Goal: Task Accomplishment & Management: Complete application form

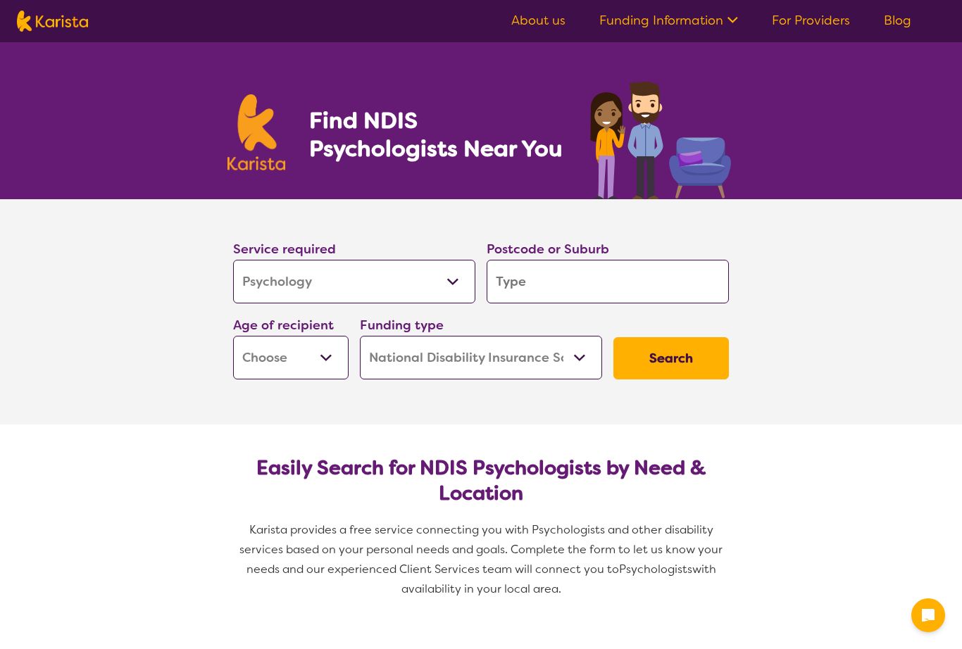
select select "Psychology"
select select "NDIS"
select select "Psychology"
select select "NDIS"
click at [540, 282] on input "search" at bounding box center [608, 282] width 242 height 44
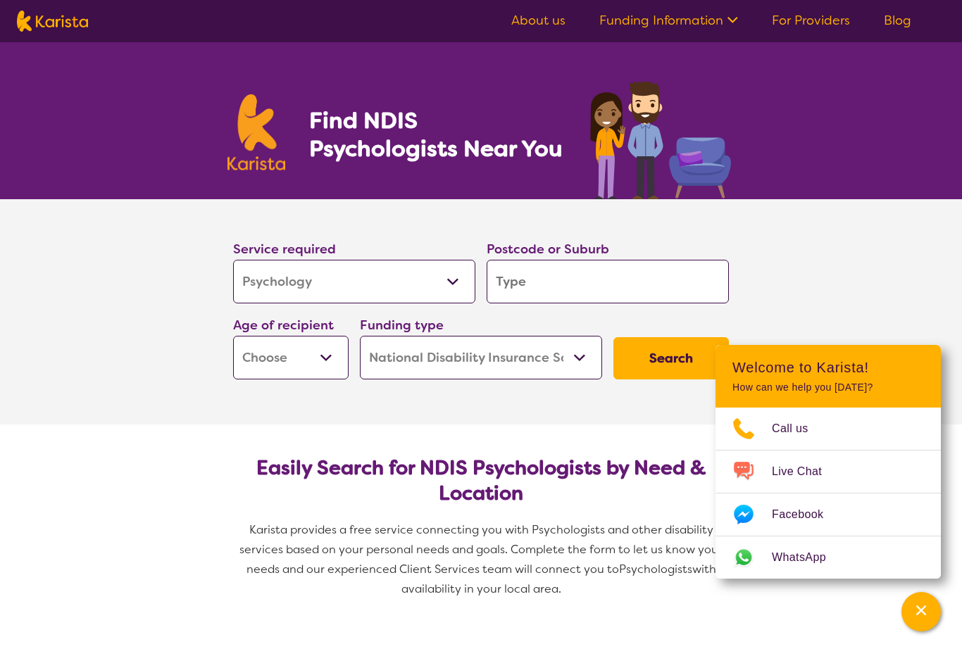
type input "2"
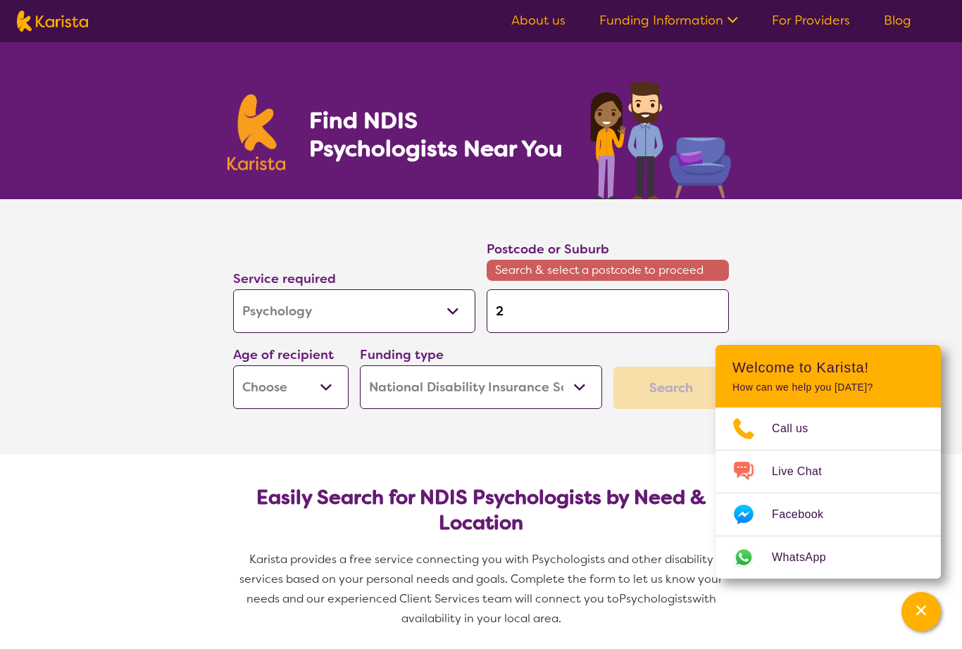
type input "22"
type input "221"
type input "2218"
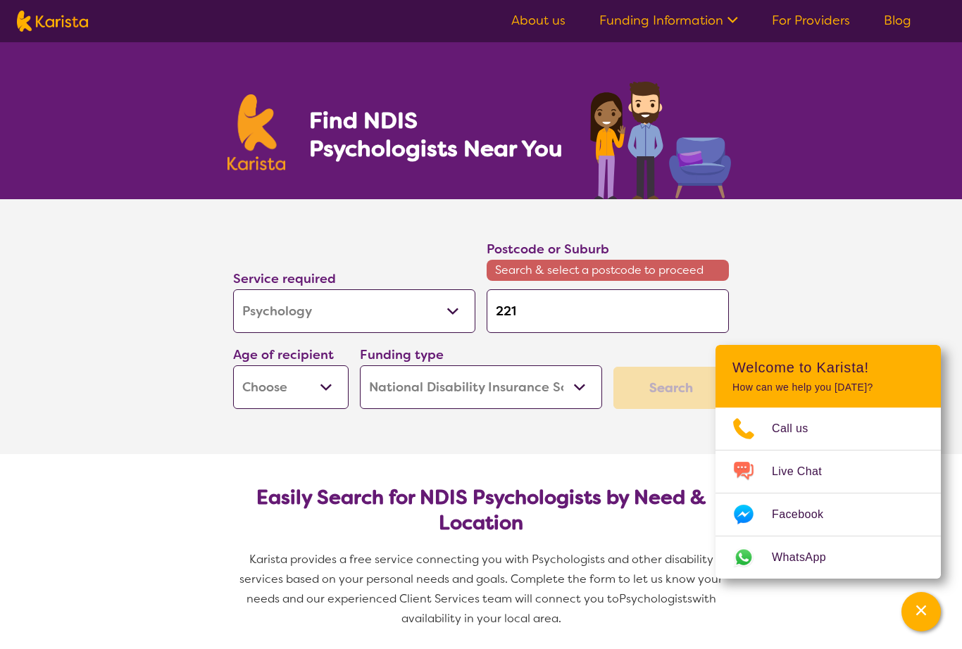
type input "2218"
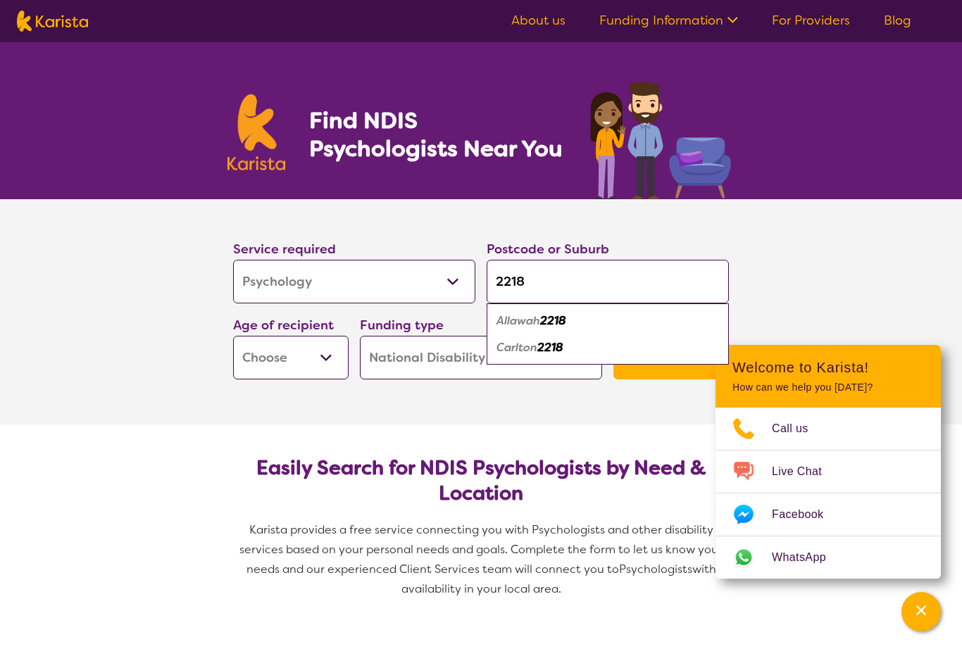
type input "2218"
click at [552, 350] on em "2218" at bounding box center [550, 347] width 26 height 15
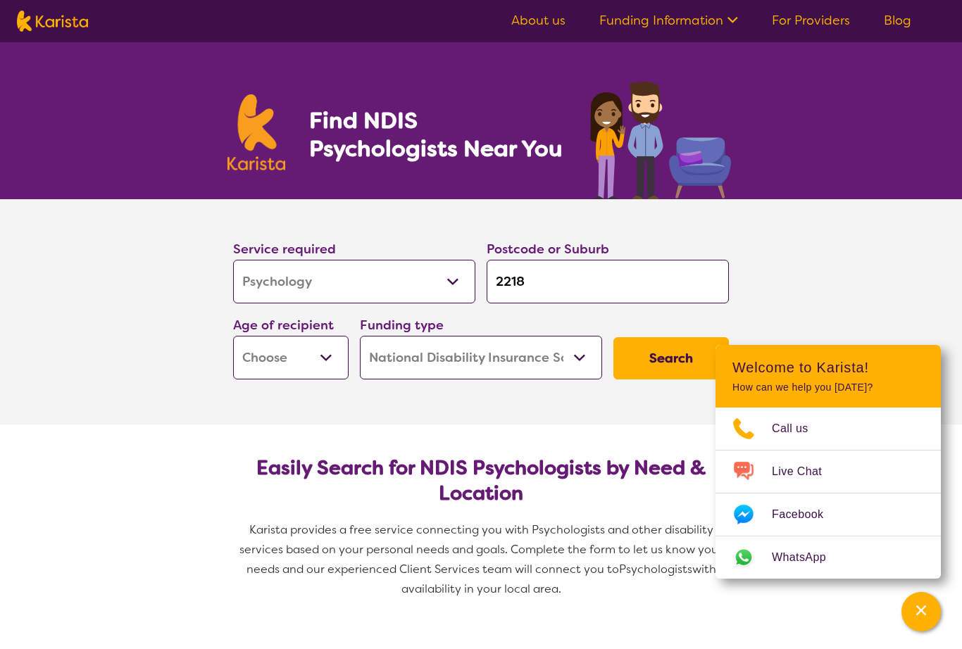
click at [679, 360] on button "Search" at bounding box center [671, 358] width 116 height 42
select select "AG"
click at [668, 359] on button "Search" at bounding box center [671, 358] width 116 height 42
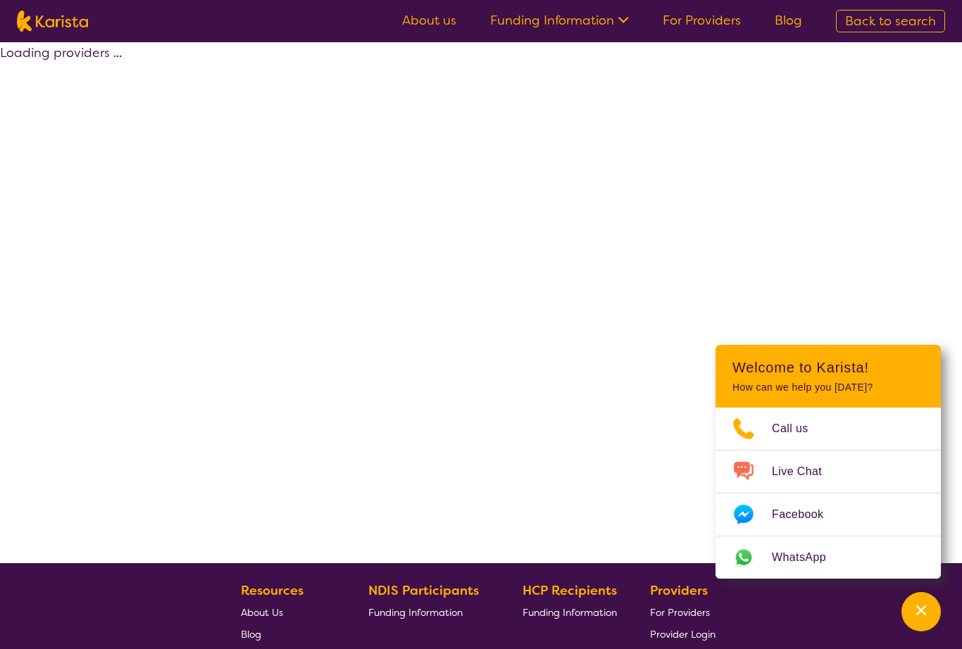
select select "by_score"
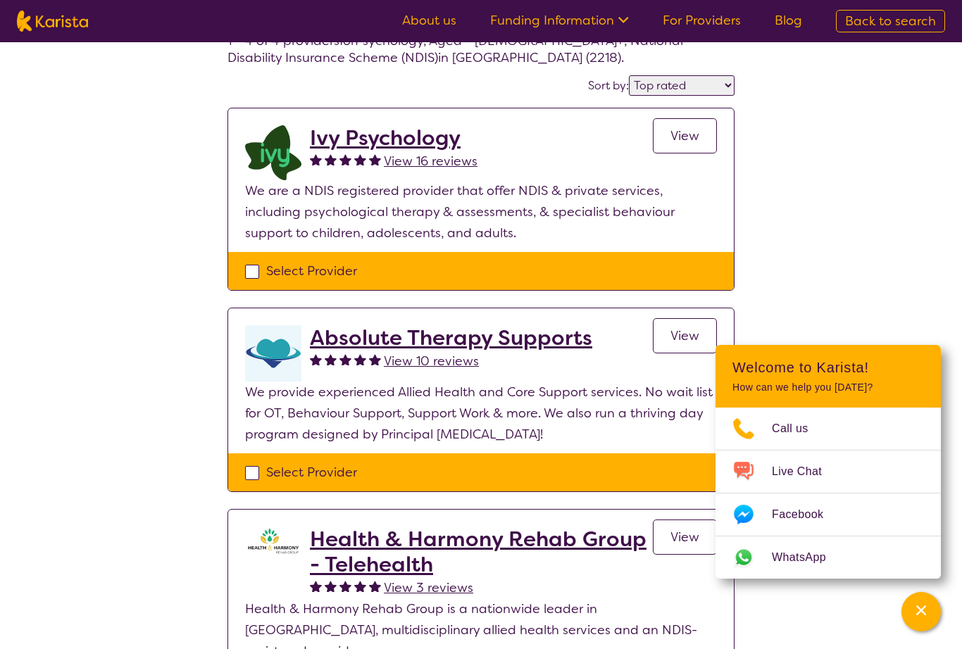
scroll to position [89, 0]
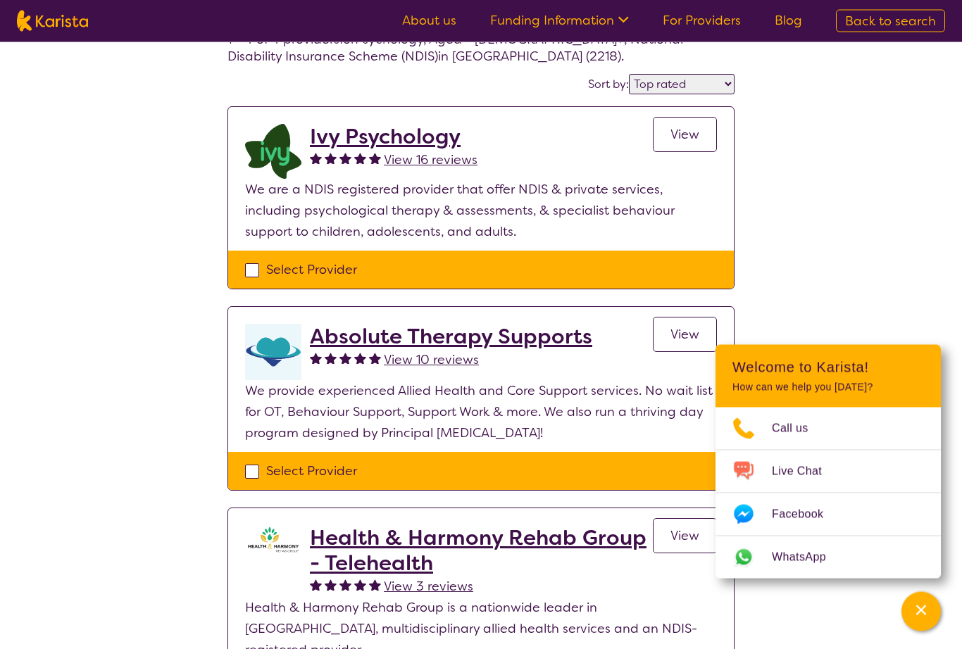
click at [668, 134] on link "View" at bounding box center [685, 135] width 64 height 35
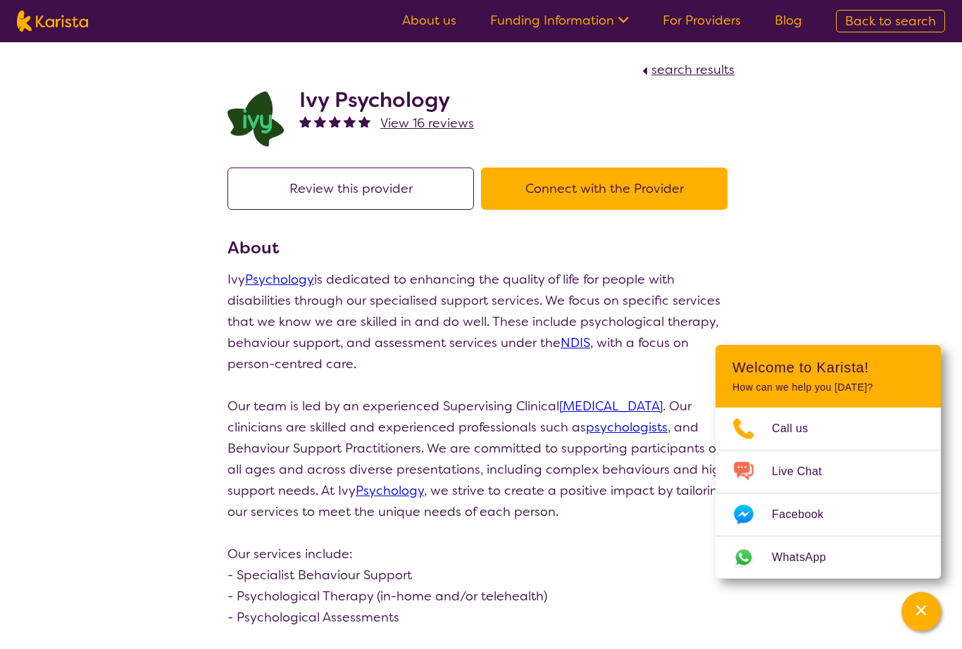
select select "by_score"
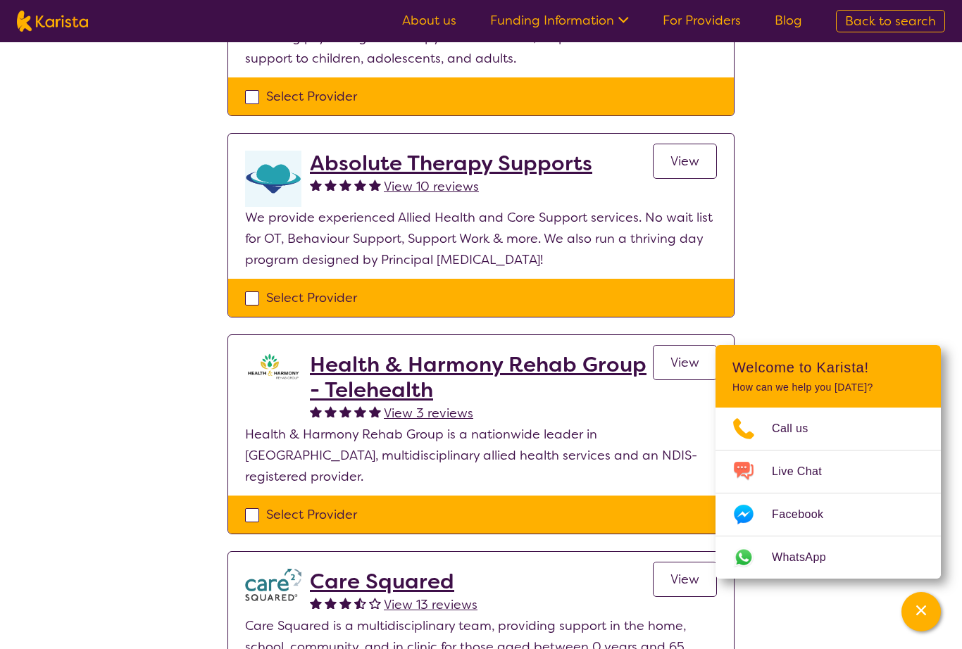
scroll to position [270, 0]
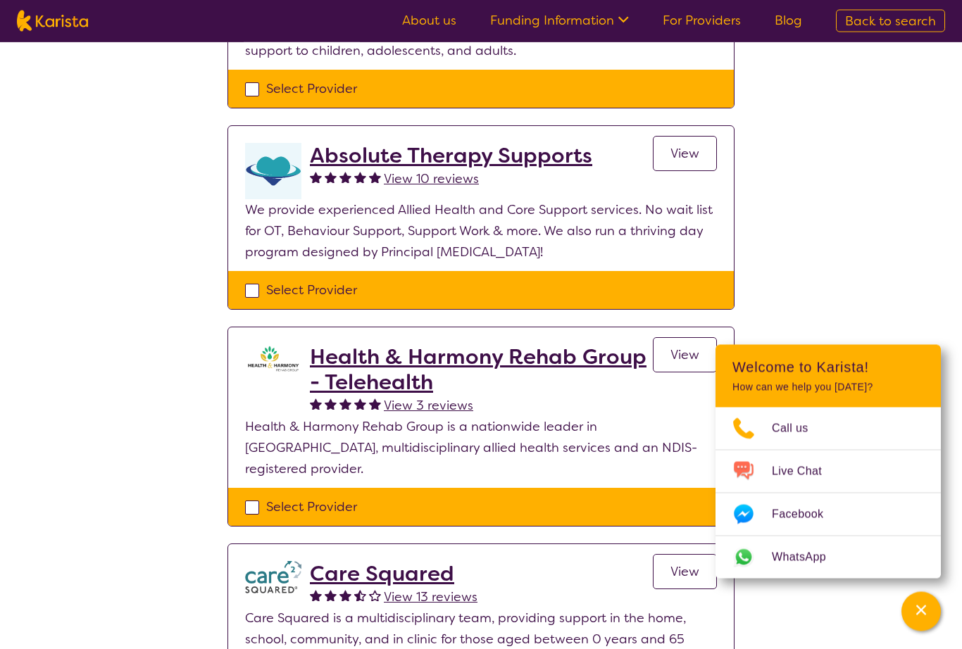
click at [675, 156] on span "View" at bounding box center [685, 154] width 29 height 17
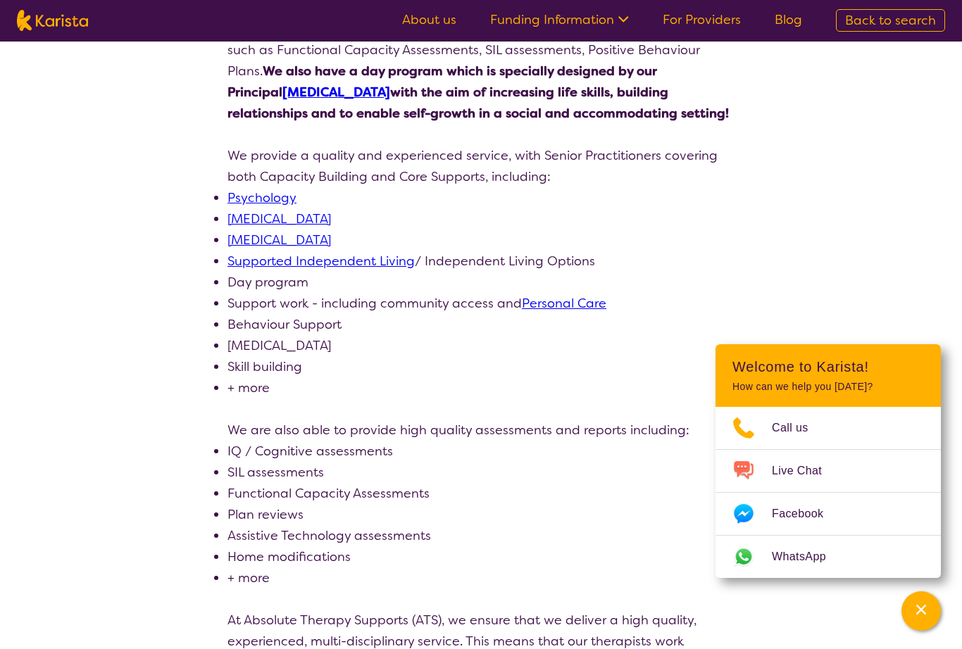
scroll to position [356, 0]
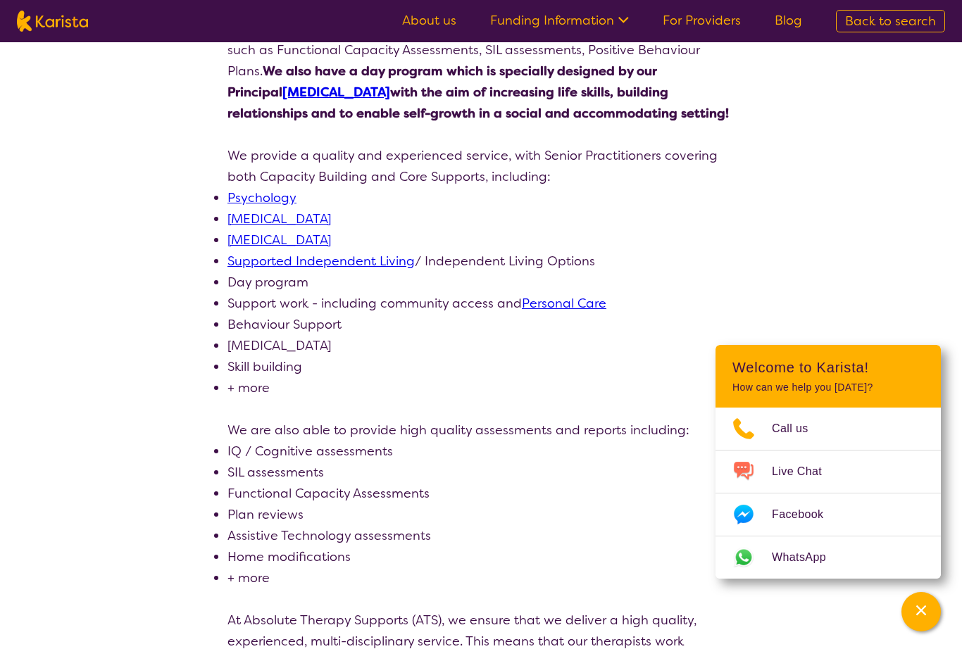
click at [331, 245] on link "[MEDICAL_DATA]" at bounding box center [280, 240] width 104 height 17
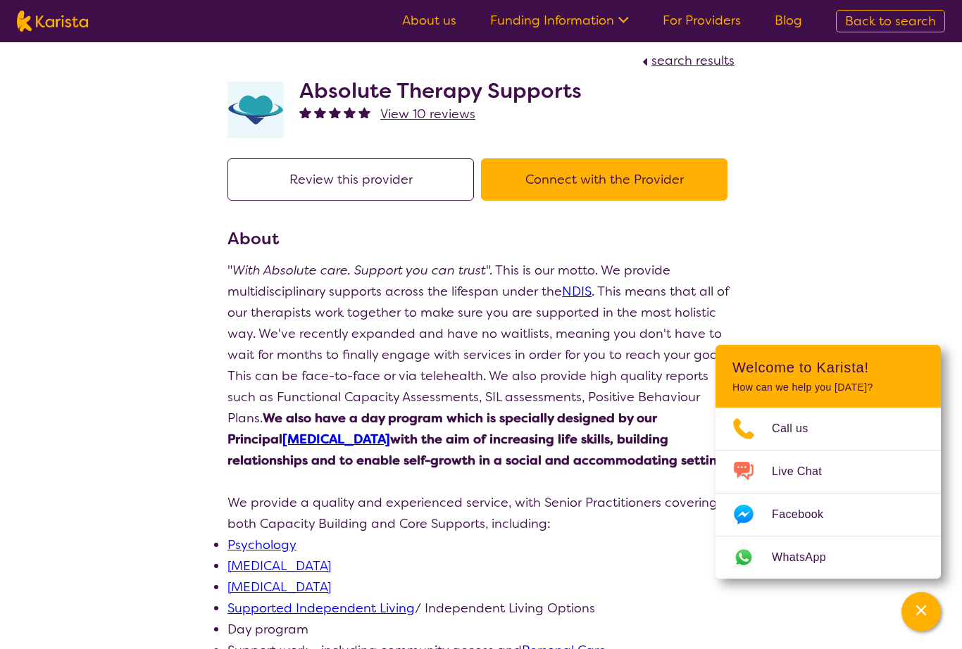
scroll to position [0, 0]
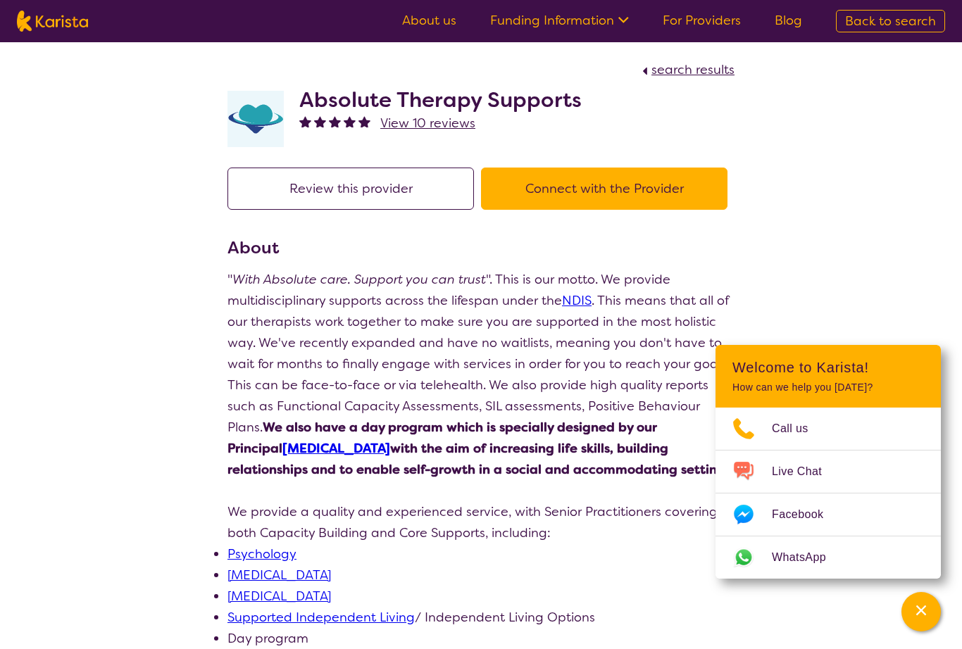
click at [596, 192] on button "Connect with the Provider" at bounding box center [604, 189] width 247 height 42
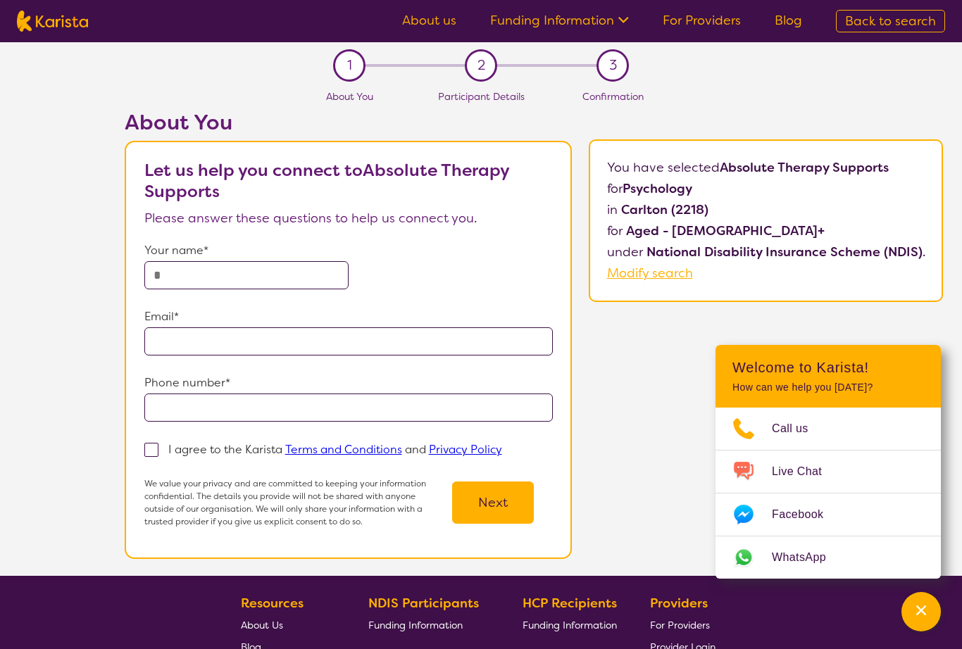
click at [212, 282] on input "text" at bounding box center [246, 275] width 204 height 28
type input "**********"
click at [189, 340] on input "email" at bounding box center [348, 342] width 409 height 28
type input "**********"
click at [232, 409] on input "tel" at bounding box center [348, 408] width 409 height 28
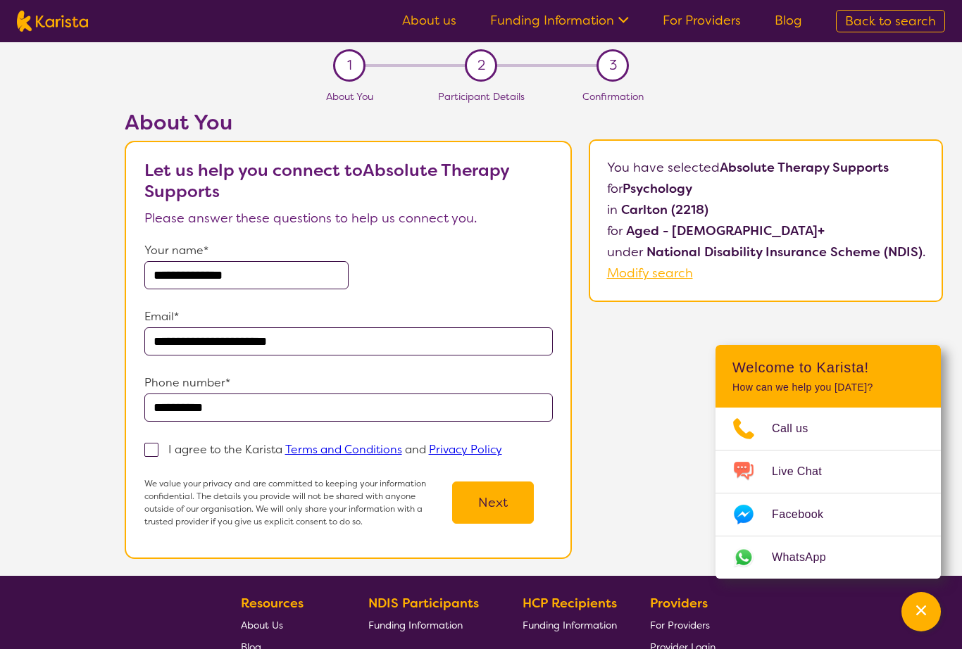
type input "**********"
click at [151, 451] on span at bounding box center [151, 450] width 14 height 14
click at [502, 451] on input "I agree to the Karista Terms and Conditions and Privacy Policy" at bounding box center [506, 448] width 9 height 9
checkbox input "true"
click at [508, 504] on button "Next" at bounding box center [493, 503] width 82 height 42
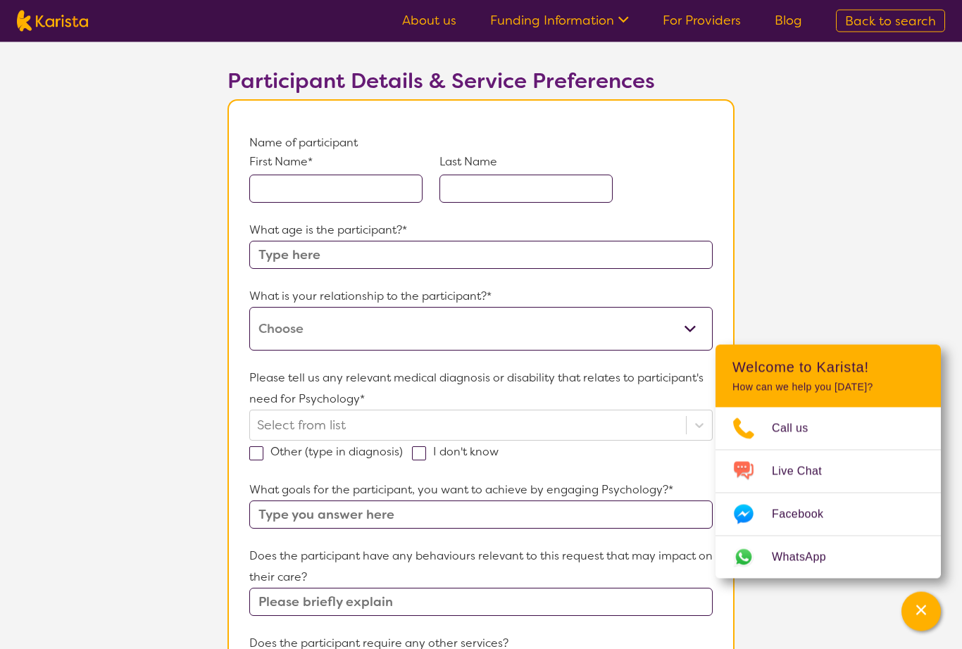
scroll to position [76, 0]
click at [301, 194] on input "text" at bounding box center [335, 188] width 173 height 28
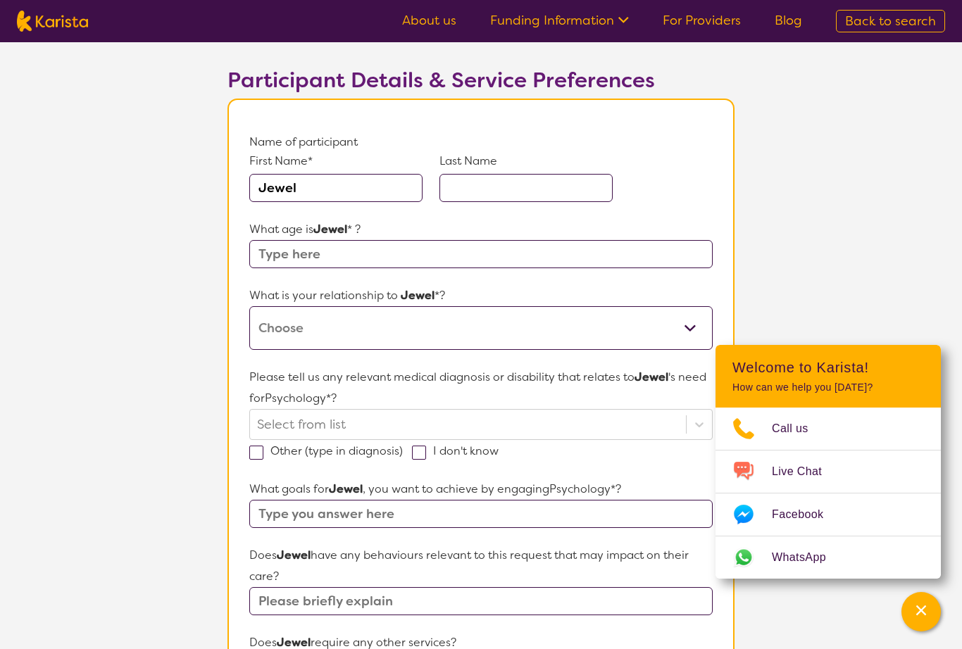
type input "Jewel"
type input "[PERSON_NAME]"
click at [324, 251] on input "text" at bounding box center [480, 254] width 463 height 28
type input "68"
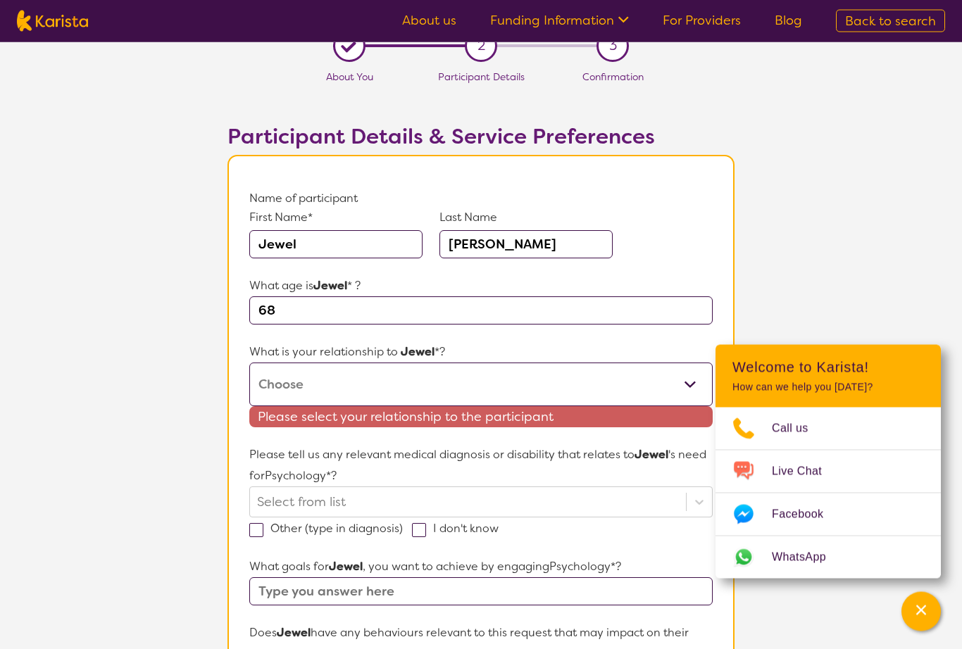
scroll to position [0, 0]
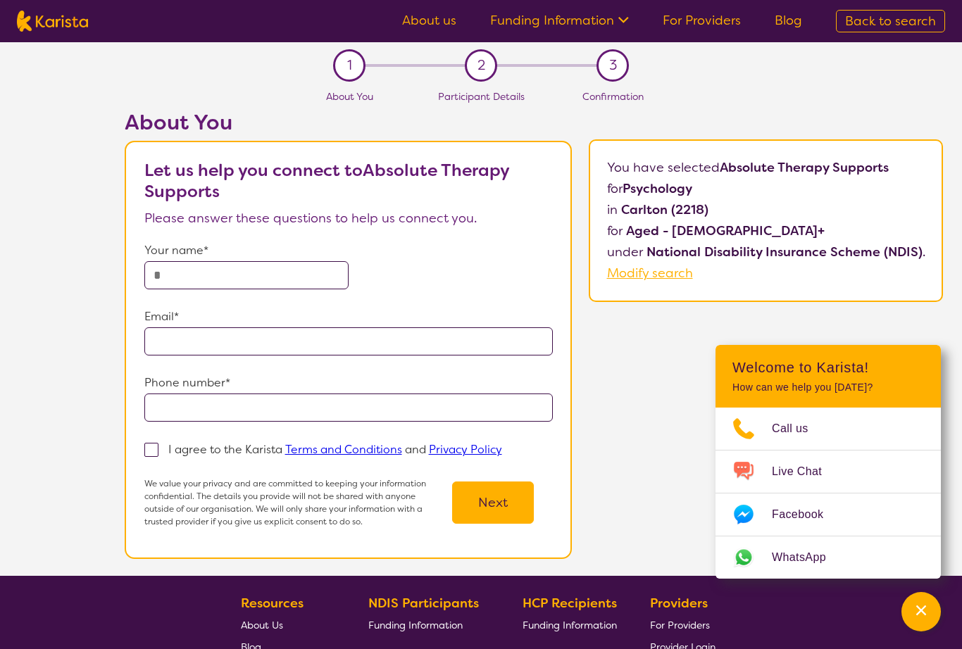
click at [204, 278] on input "text" at bounding box center [246, 275] width 204 height 28
type input "**********"
click at [166, 351] on input "email" at bounding box center [348, 342] width 409 height 28
type input "**********"
click at [177, 411] on input "tel" at bounding box center [348, 408] width 409 height 28
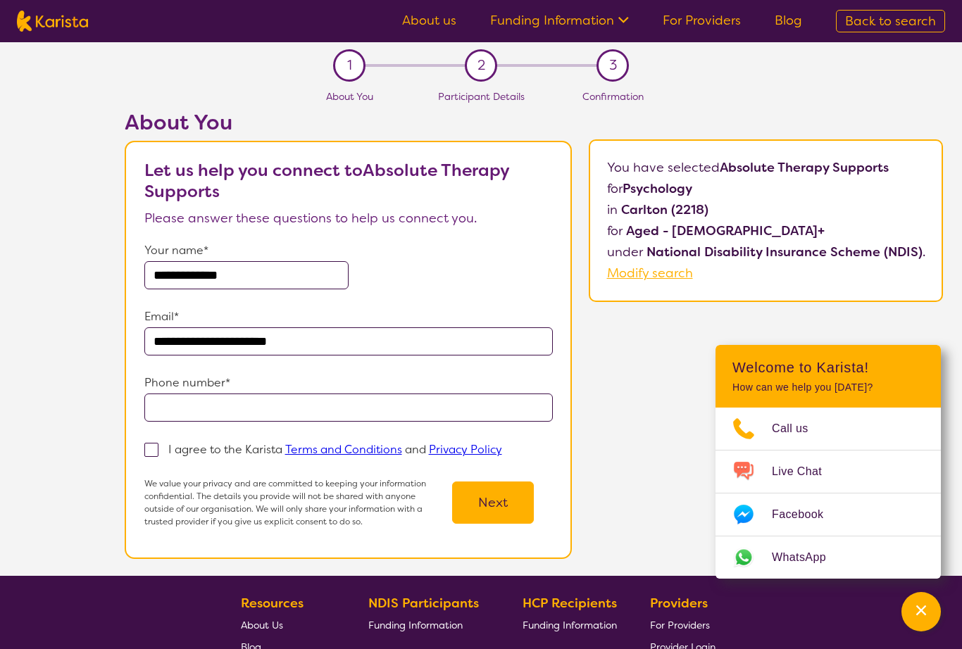
type input "**********"
click at [151, 456] on span at bounding box center [151, 450] width 14 height 14
click at [502, 454] on input "I agree to the Karista Terms and Conditions and Privacy Policy" at bounding box center [506, 448] width 9 height 9
checkbox input "true"
click at [485, 510] on button "Next" at bounding box center [493, 503] width 82 height 42
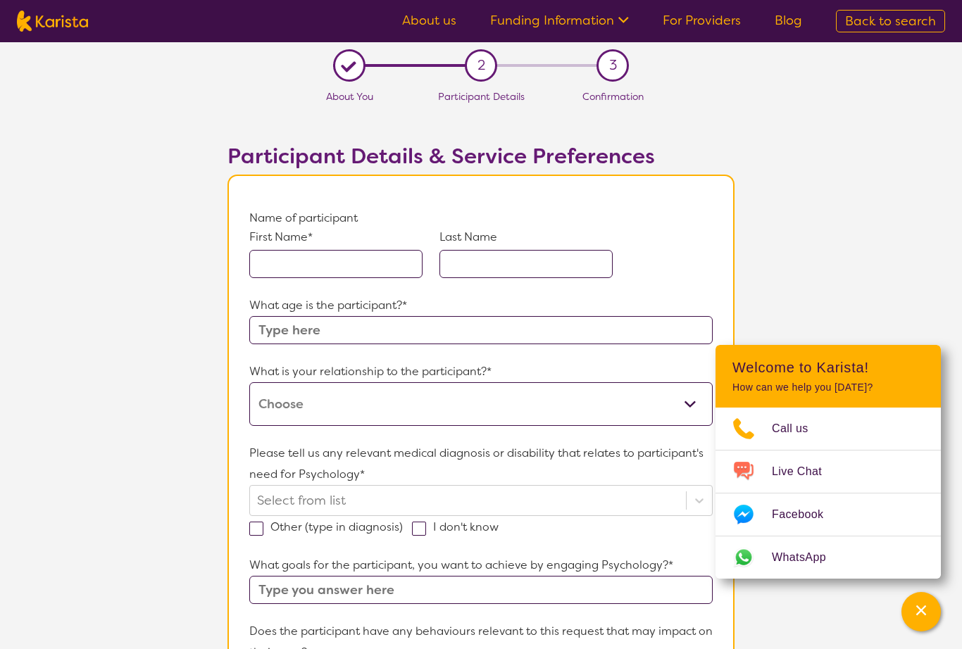
click at [323, 263] on input "text" at bounding box center [335, 264] width 173 height 28
type input "Jewel"
click at [480, 261] on input "text" at bounding box center [526, 264] width 173 height 28
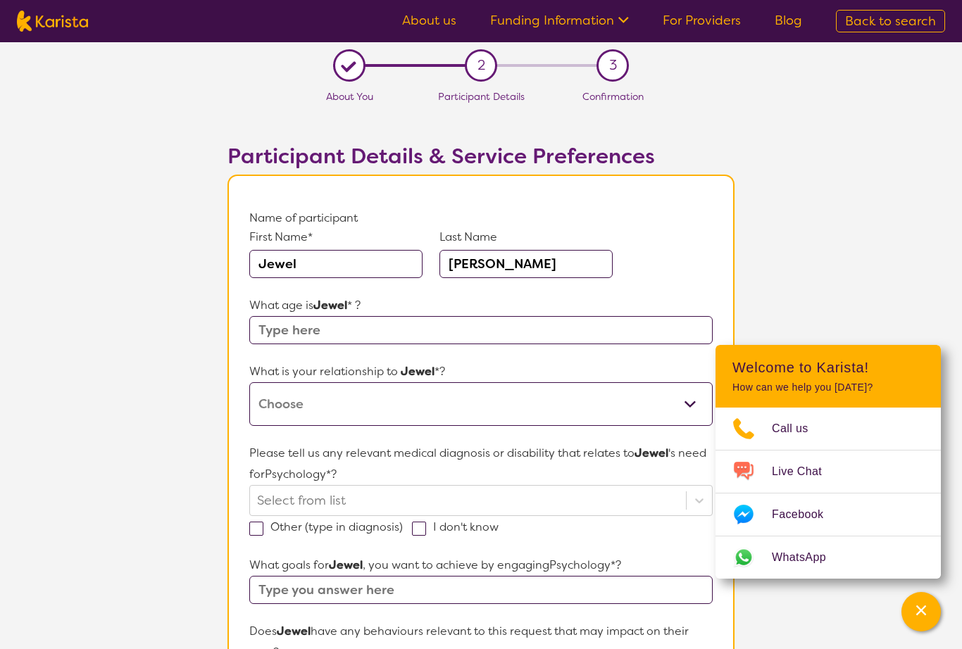
type input "[PERSON_NAME]"
click at [321, 333] on input "text" at bounding box center [480, 330] width 463 height 28
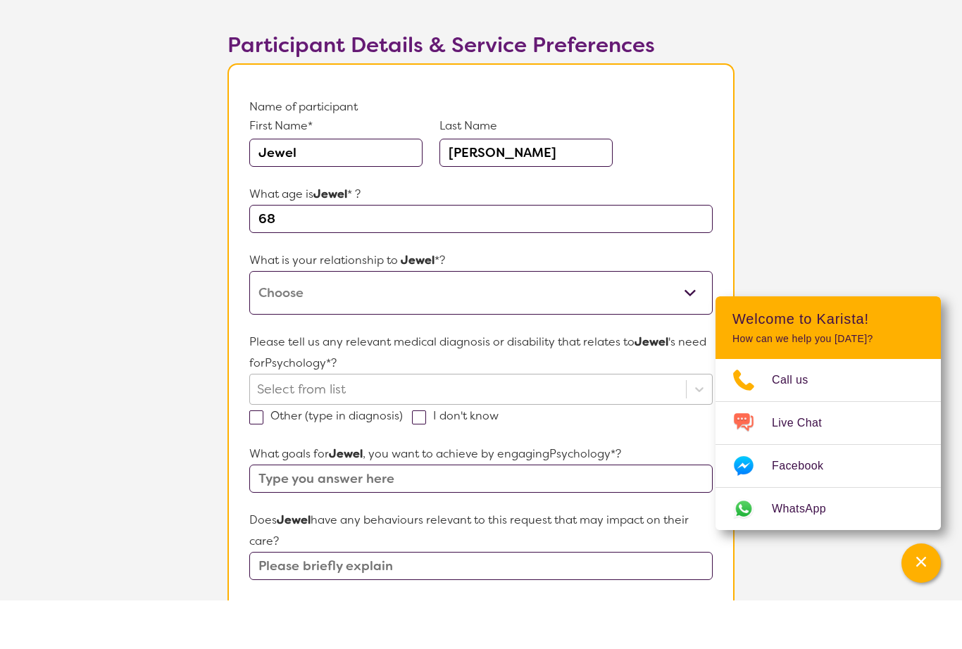
scroll to position [80, 0]
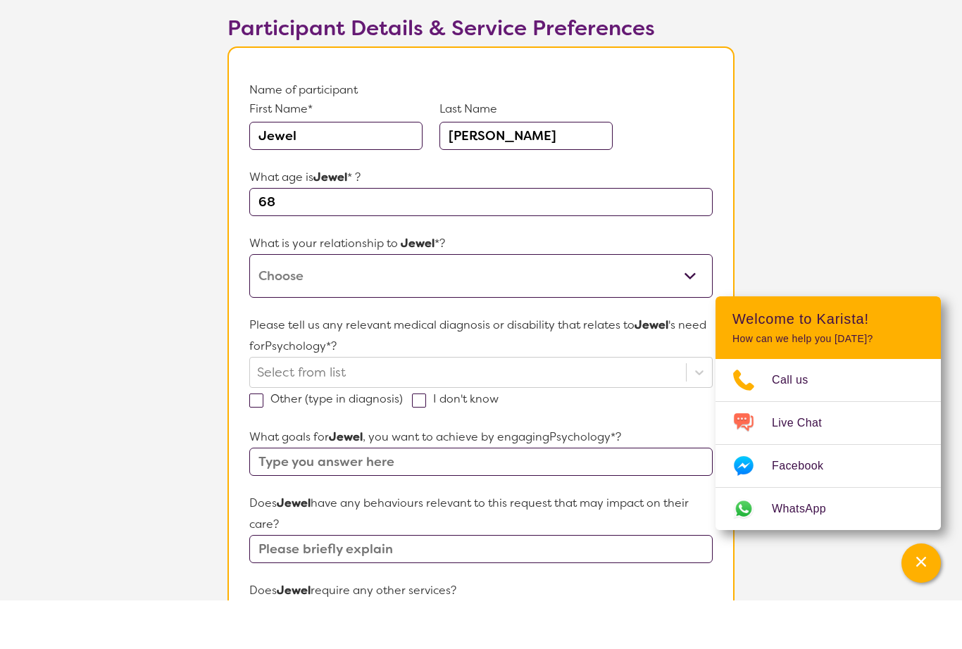
type input "68"
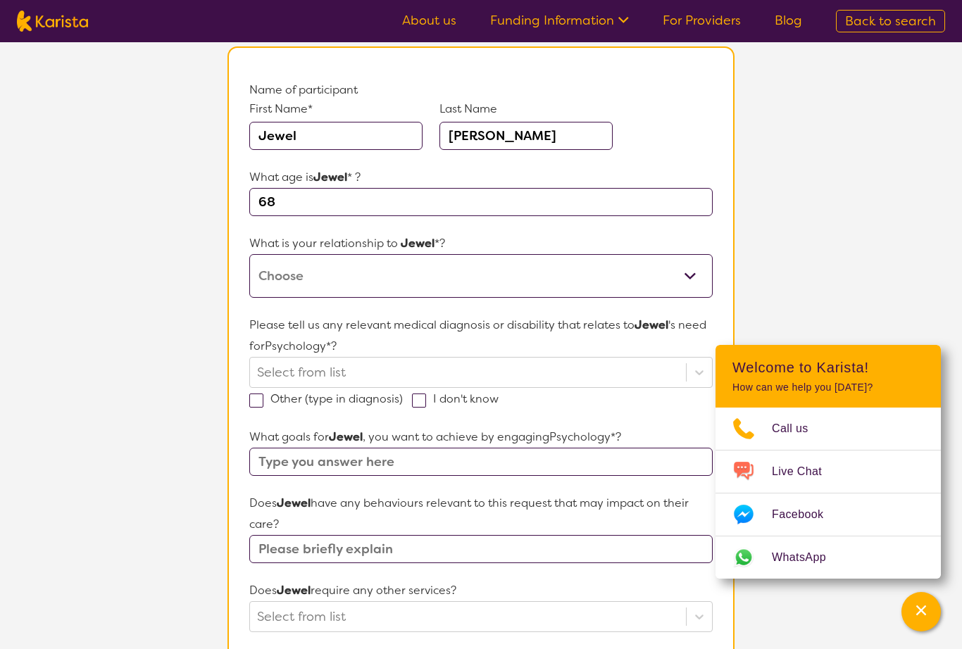
select select "I am their child"
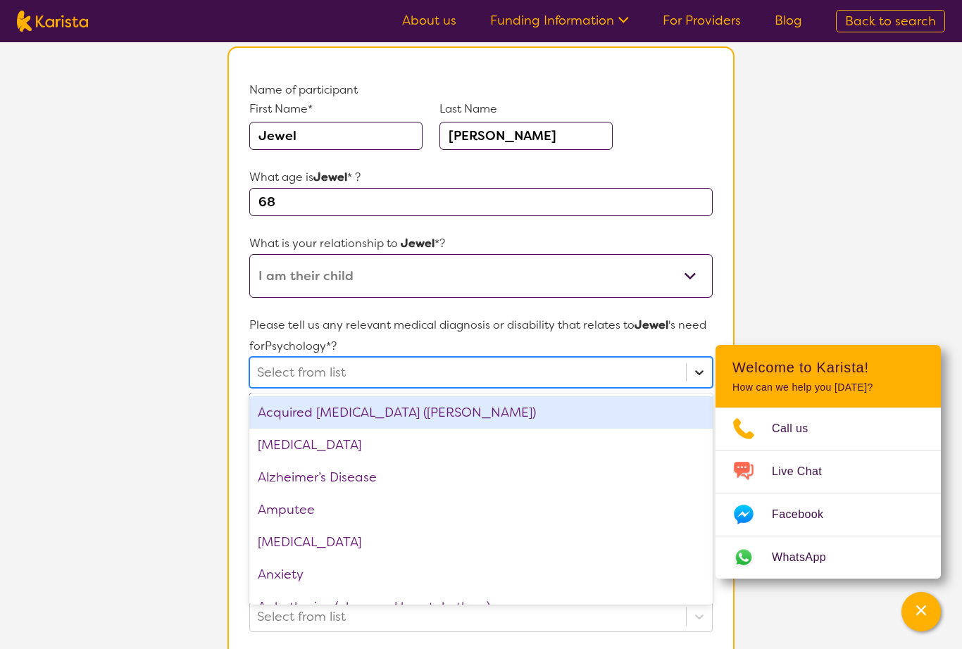
click at [696, 373] on icon at bounding box center [699, 373] width 14 height 14
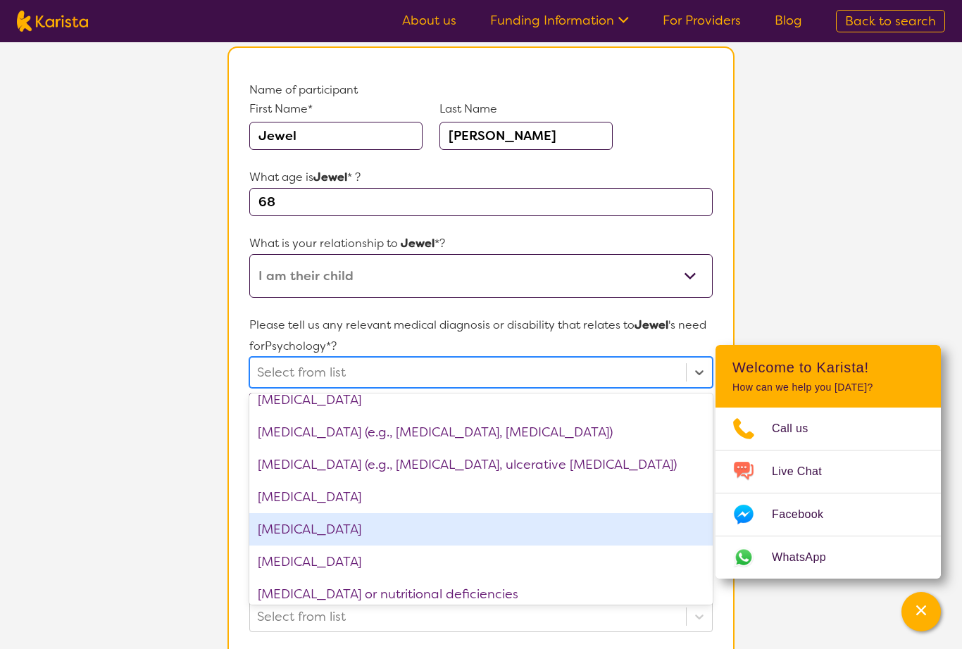
scroll to position [1215, 0]
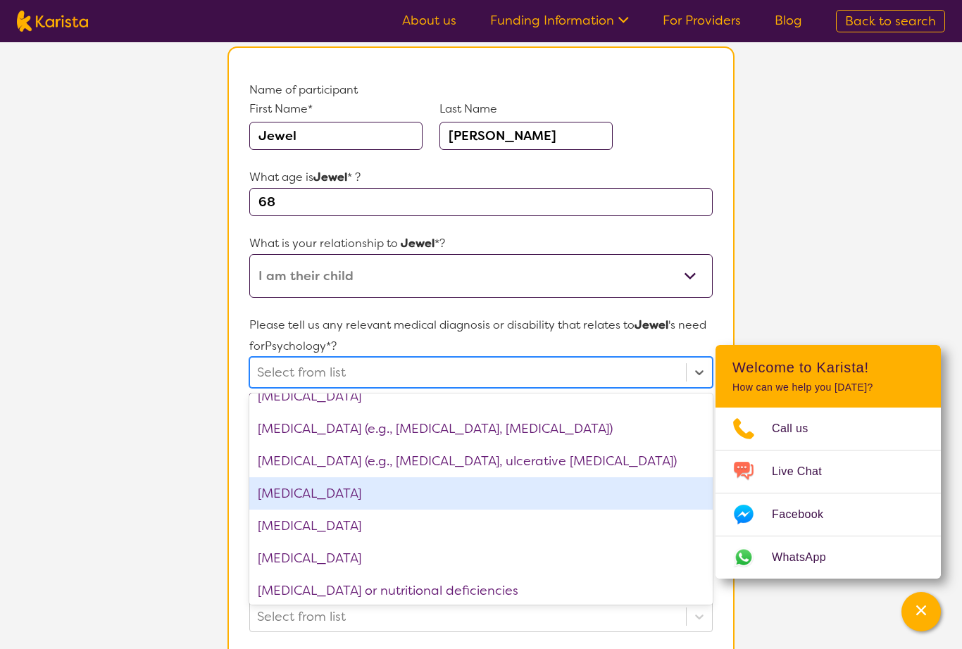
click at [377, 502] on div "[MEDICAL_DATA]" at bounding box center [480, 494] width 463 height 32
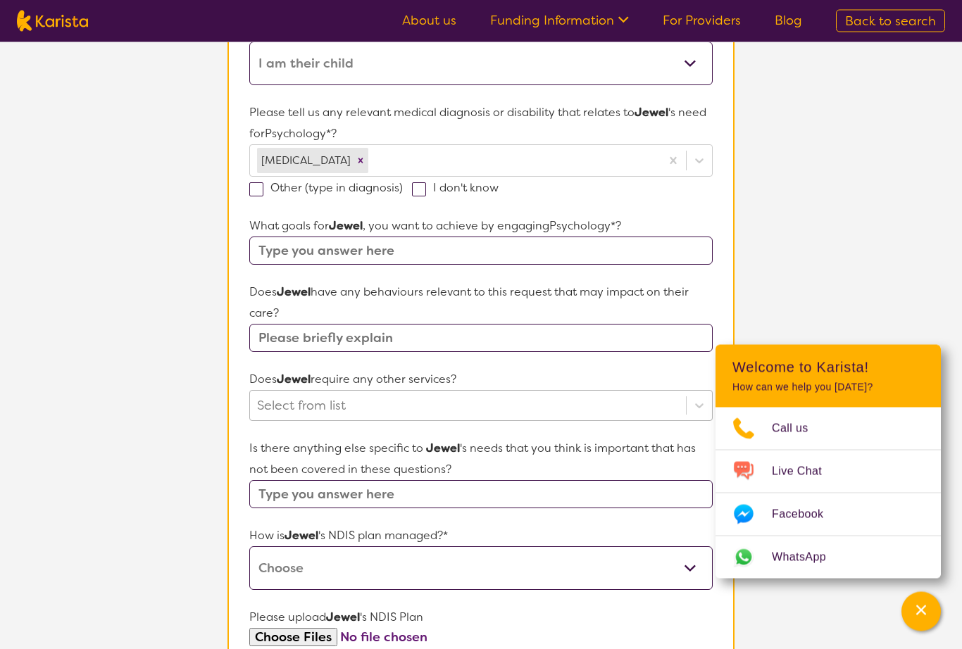
scroll to position [341, 0]
click at [289, 245] on input "text" at bounding box center [480, 251] width 463 height 28
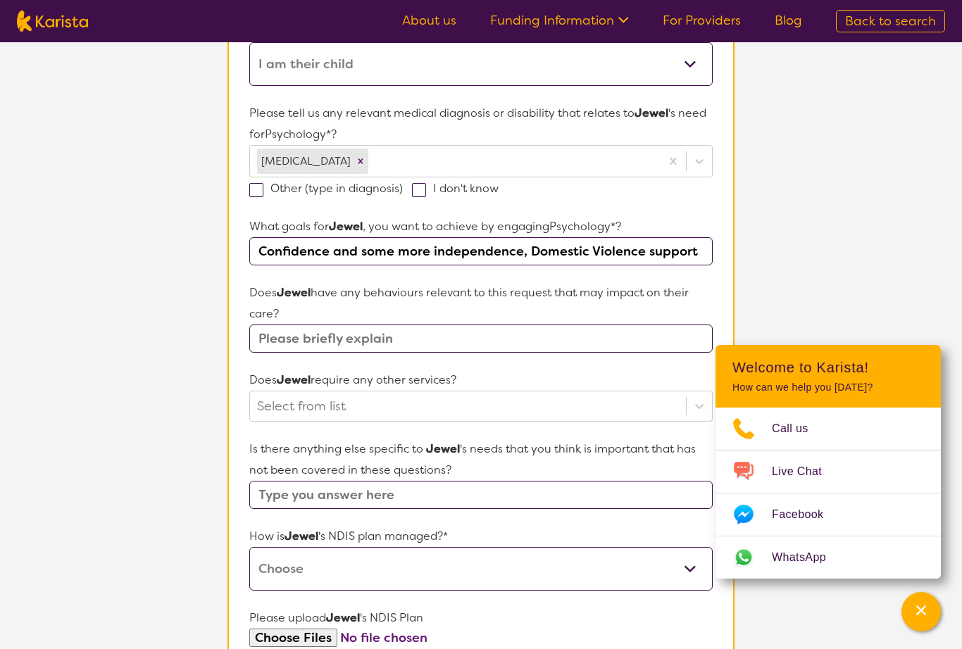
type input "Confidence and some more independence, Domestic Violence support"
click at [325, 345] on input "text" at bounding box center [480, 339] width 463 height 28
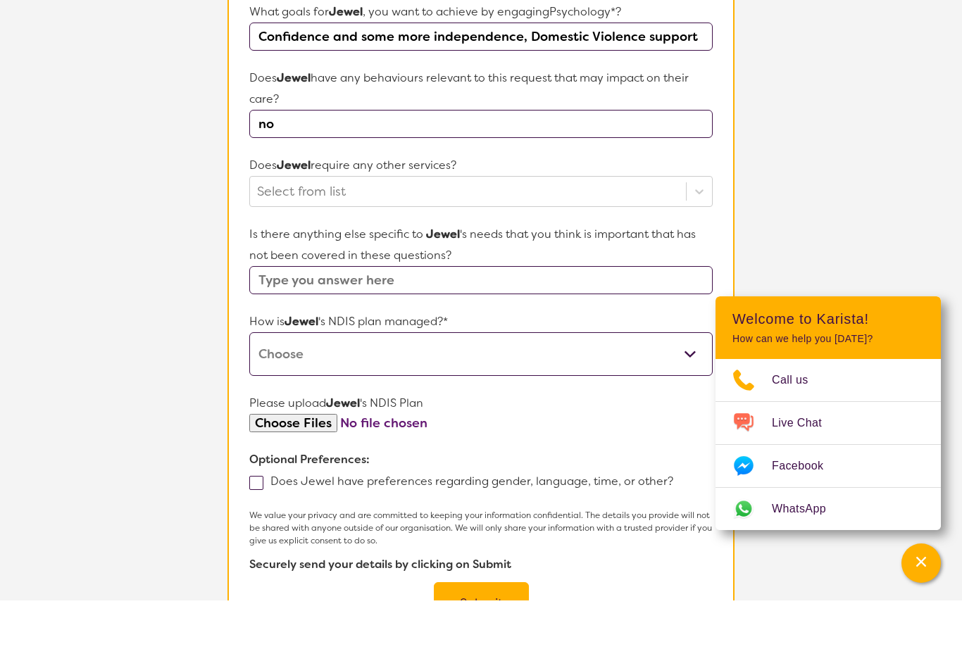
scroll to position [507, 0]
type input "no"
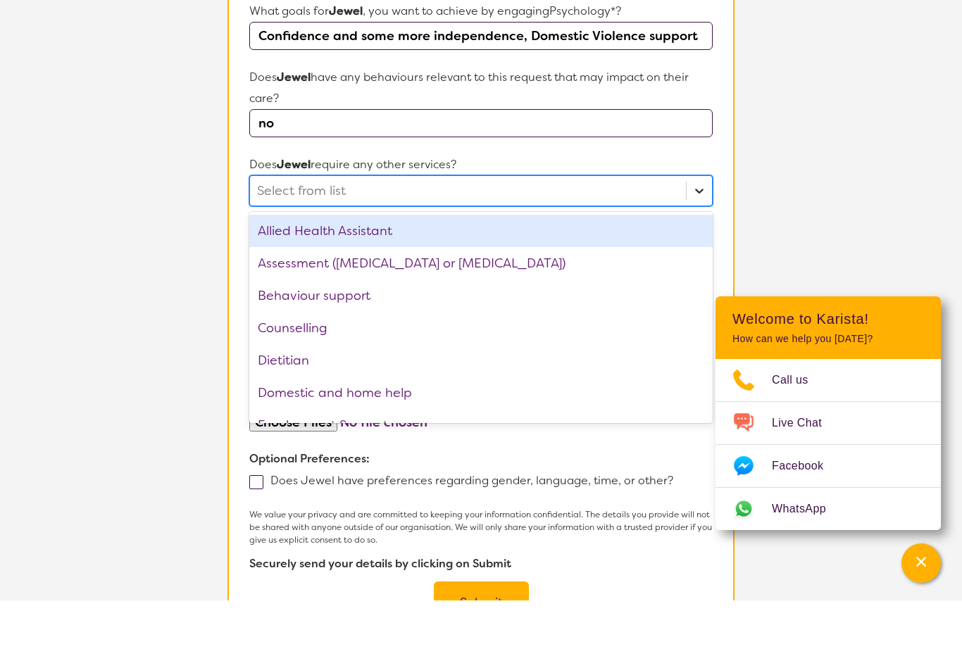
click at [702, 232] on icon at bounding box center [699, 239] width 14 height 14
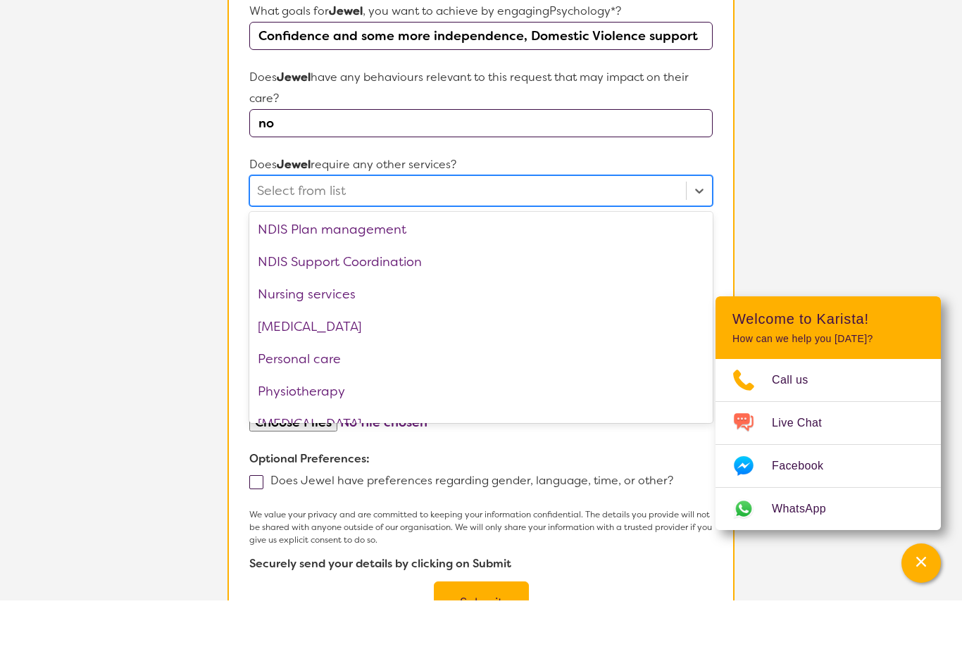
scroll to position [295, 0]
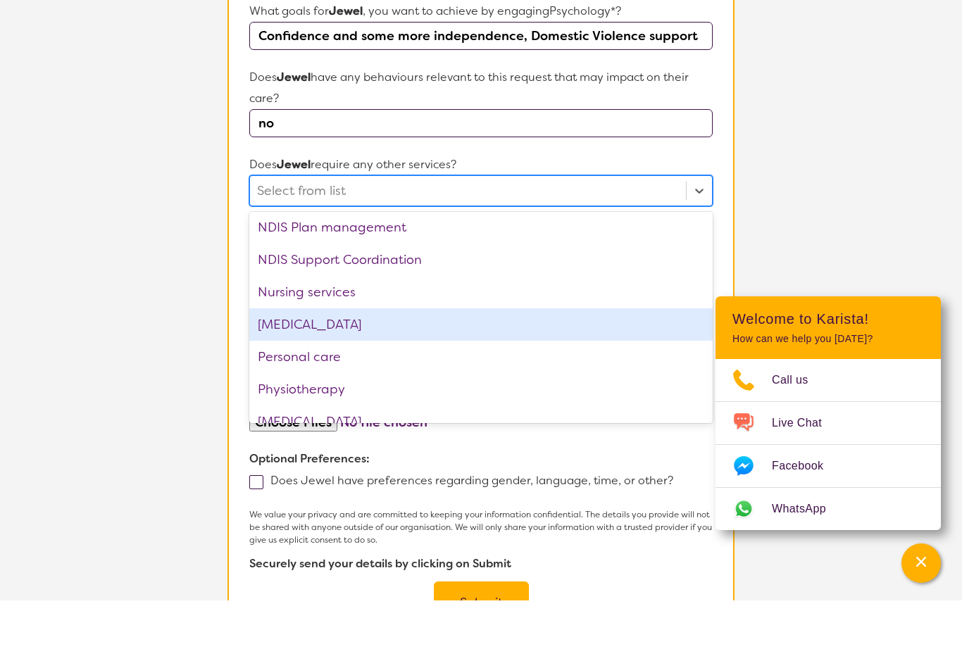
click at [380, 357] on div "[MEDICAL_DATA]" at bounding box center [480, 373] width 463 height 32
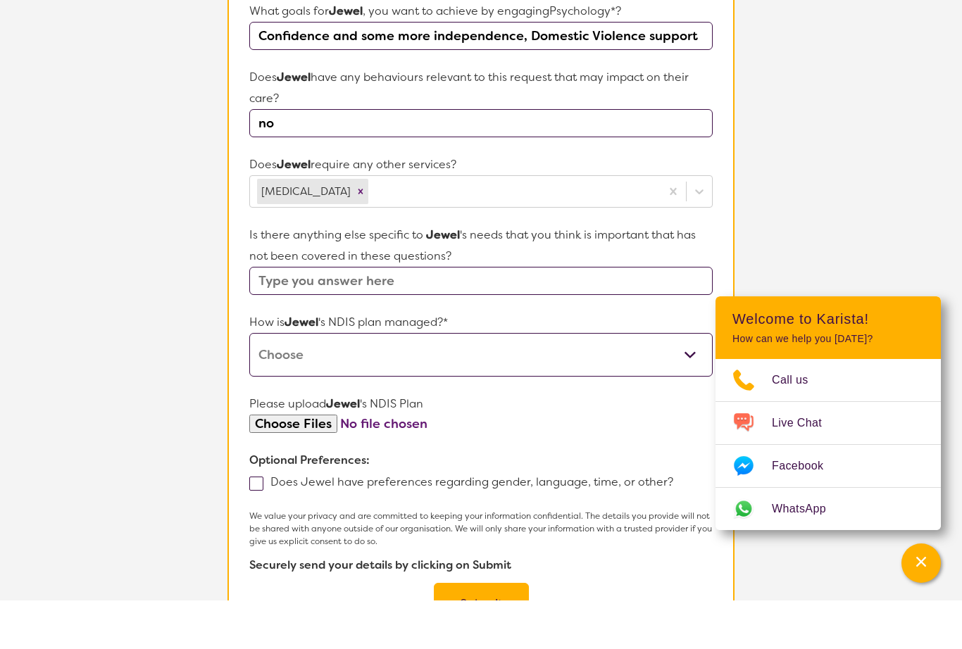
scroll to position [556, 0]
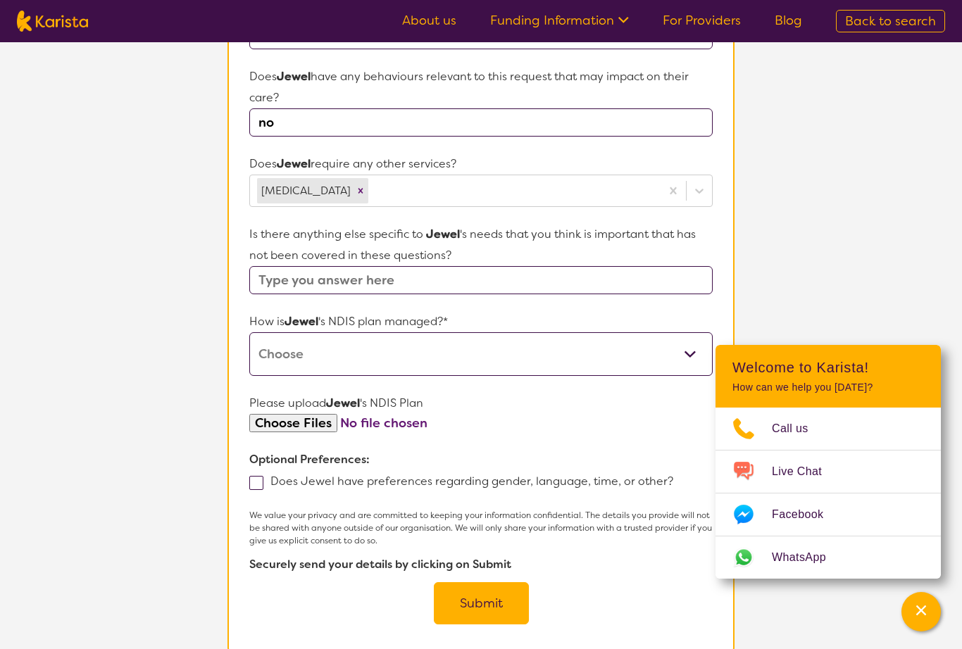
click at [416, 287] on input "text" at bounding box center [480, 280] width 463 height 28
type input "She has [MEDICAL_DATA]"
select select "Plan Managed"
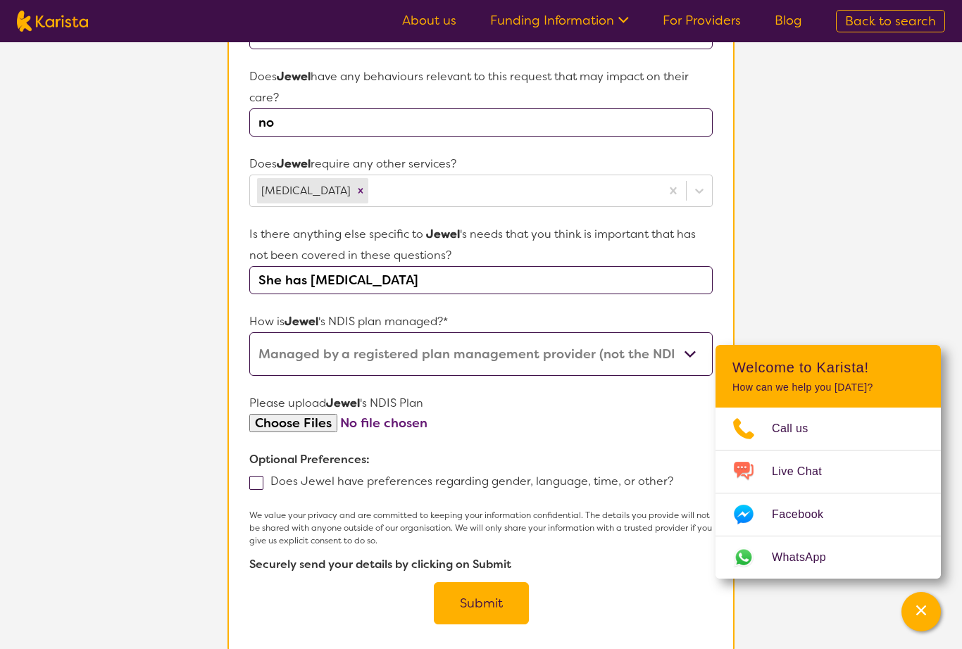
click at [322, 428] on input "file" at bounding box center [480, 423] width 463 height 19
type input "C:\fakepath\Jewel NDIS [DATE]-[DATE].pdf"
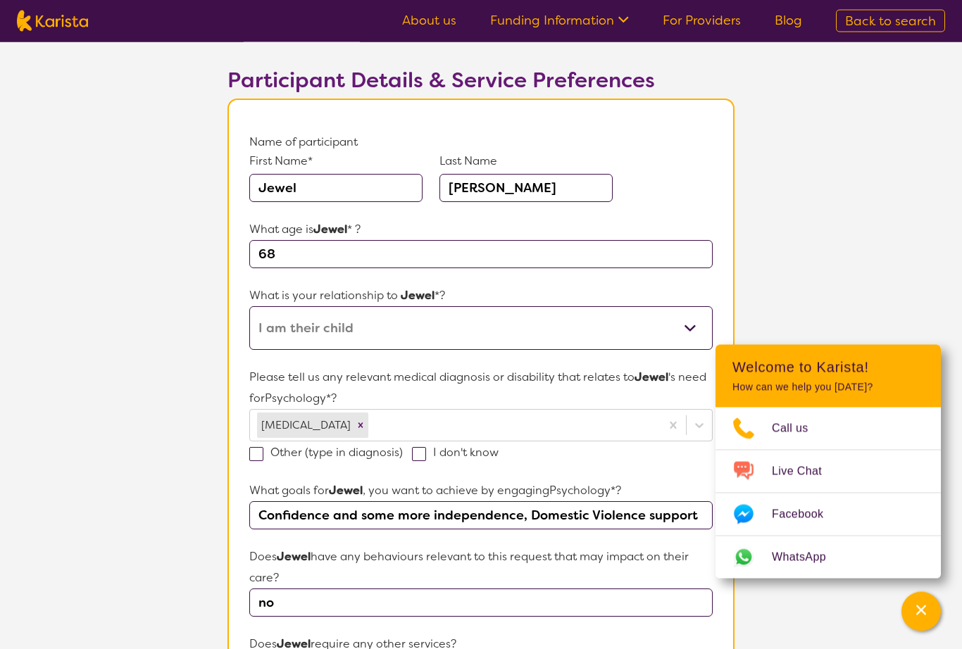
scroll to position [0, 0]
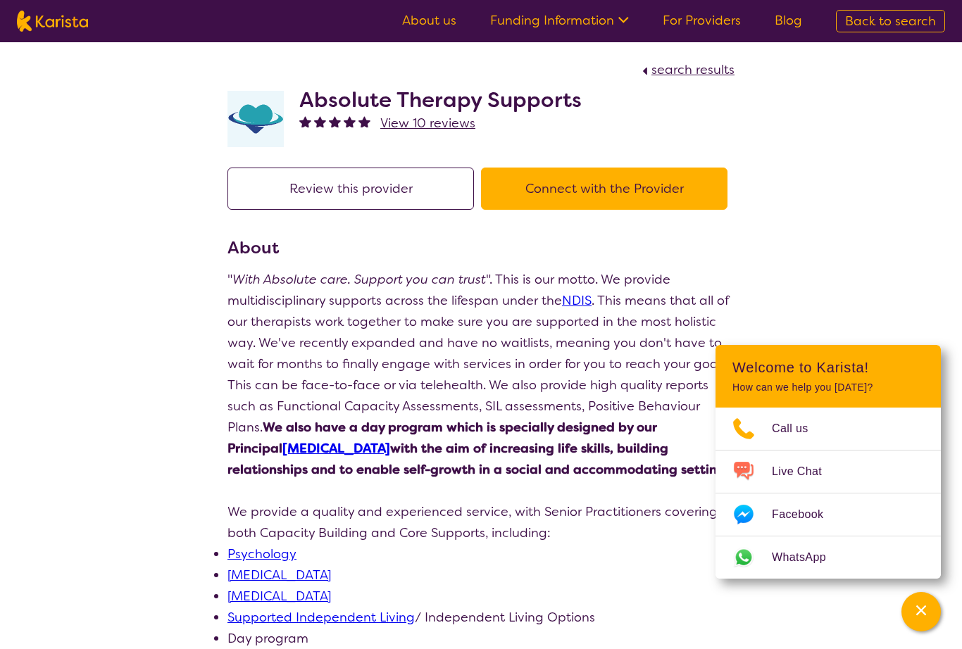
scroll to position [289, 0]
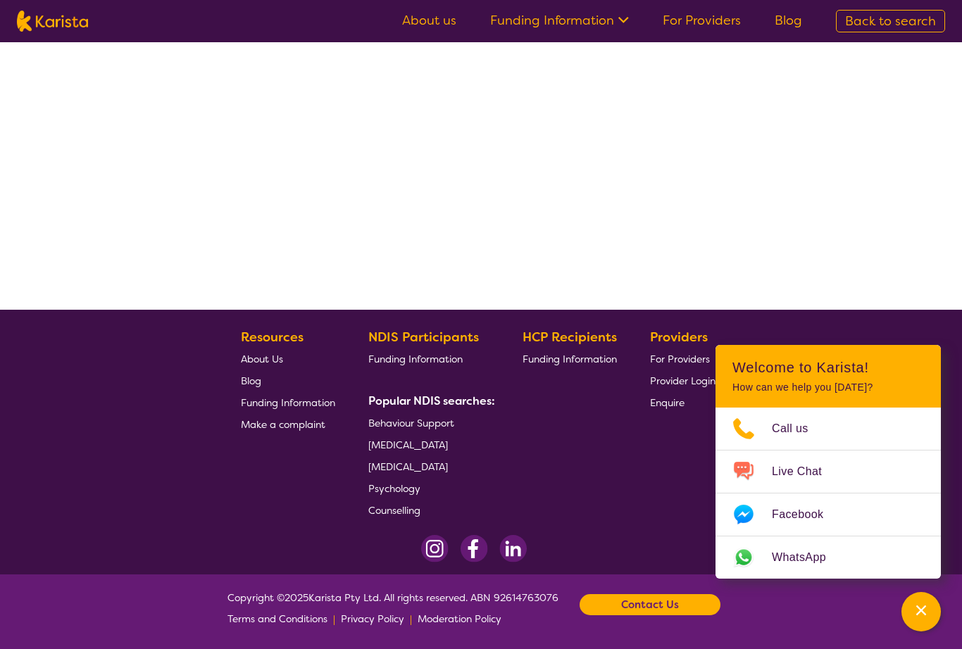
select select "by_score"
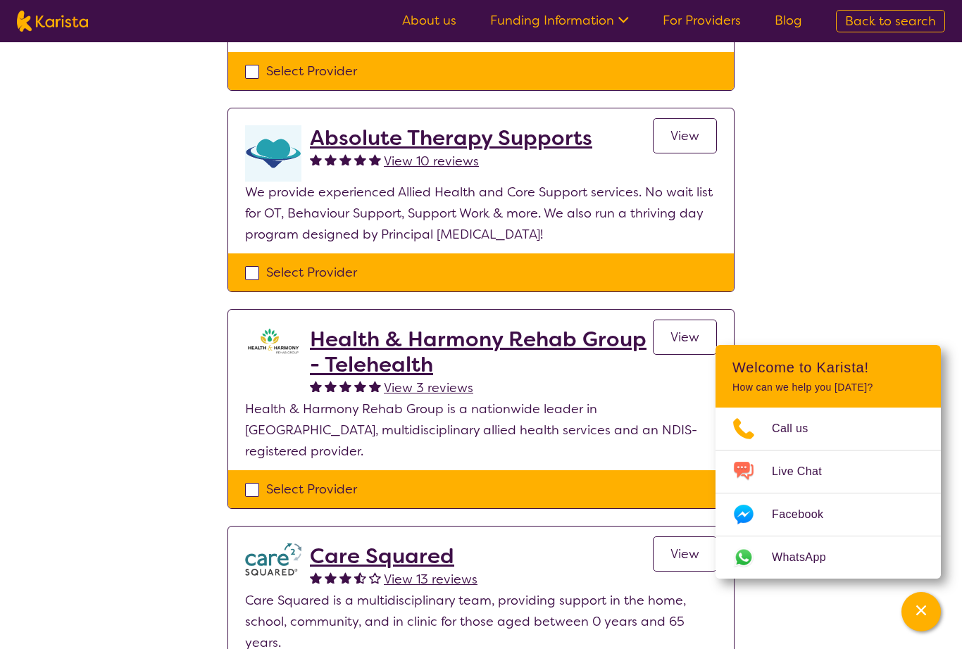
click at [416, 142] on h2 "Absolute Therapy Supports" at bounding box center [451, 137] width 282 height 25
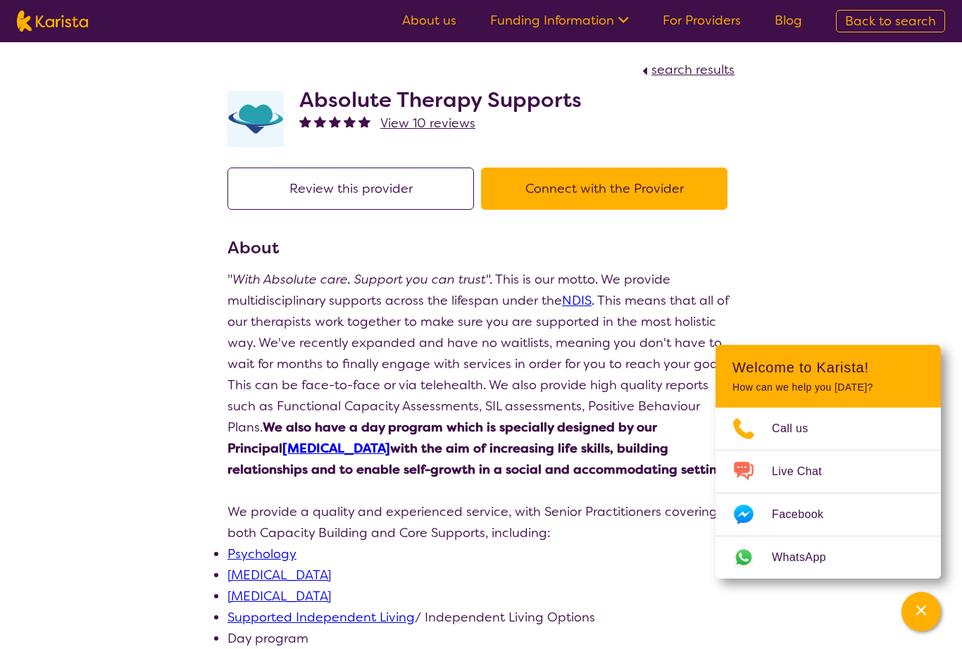
click at [592, 192] on button "Connect with the Provider" at bounding box center [604, 189] width 247 height 42
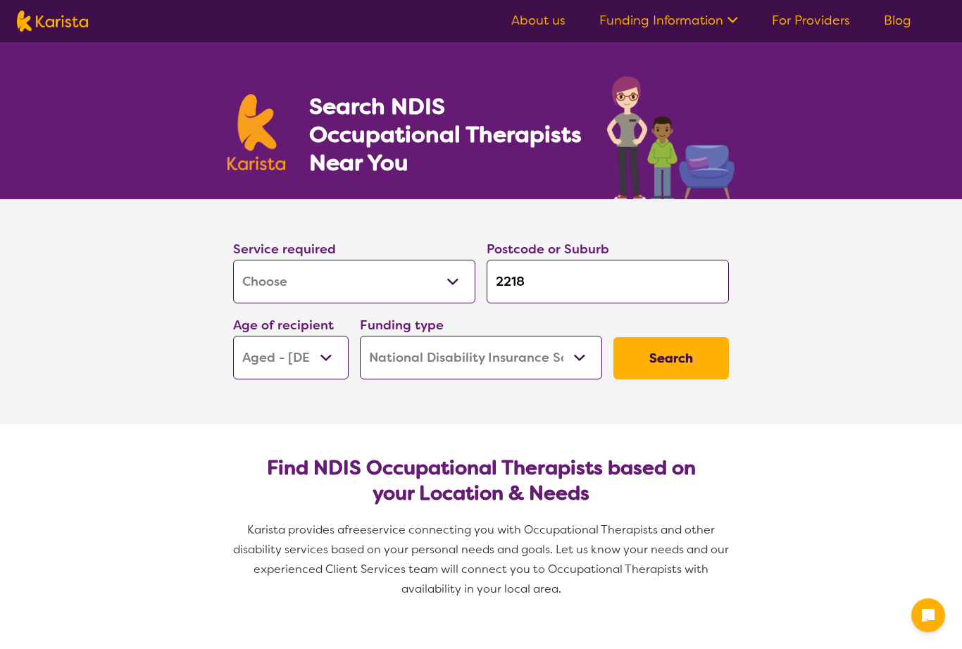
select select "[MEDICAL_DATA]"
select select "AG"
select select "NDIS"
select select "[MEDICAL_DATA]"
select select "AG"
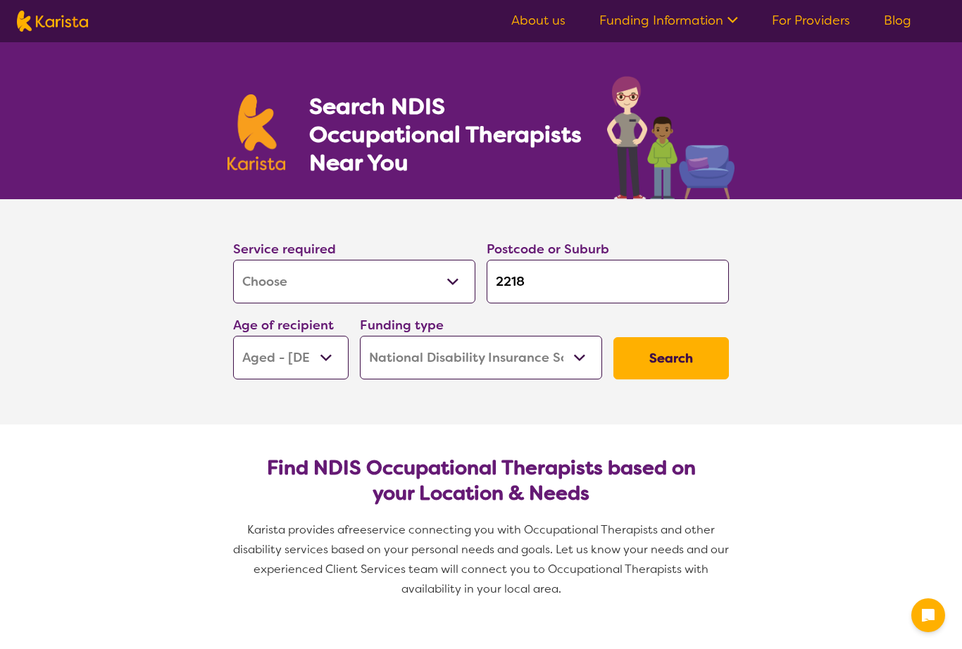
select select "NDIS"
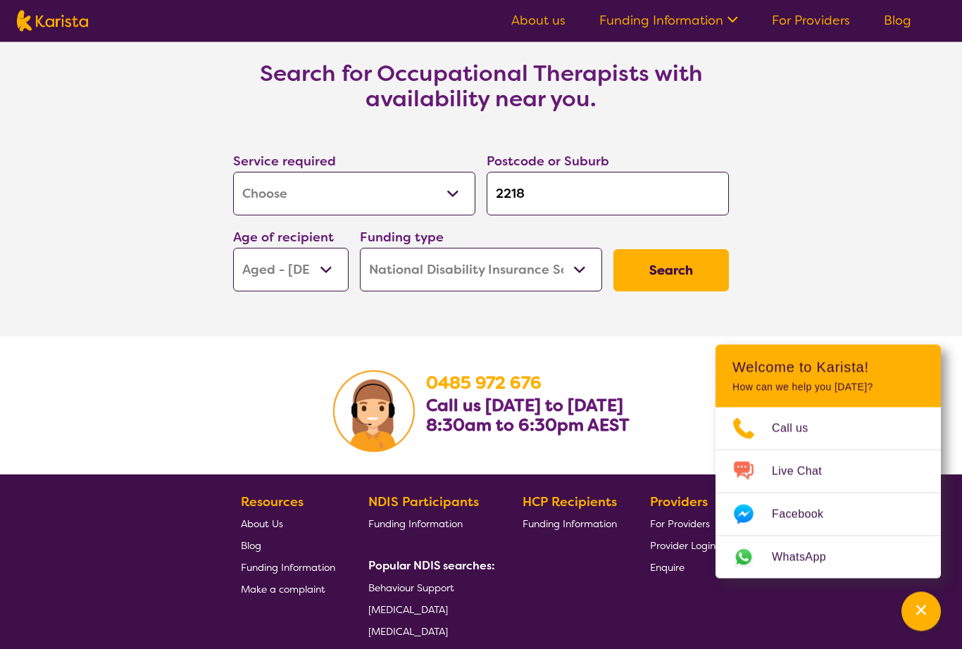
scroll to position [2054, 0]
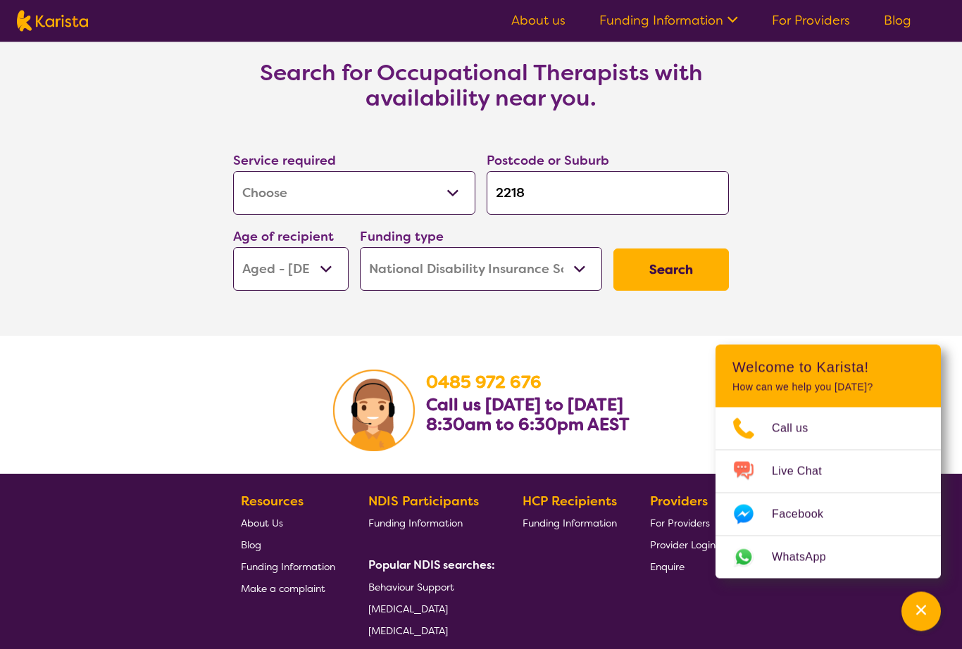
click at [672, 287] on button "Search" at bounding box center [671, 270] width 116 height 42
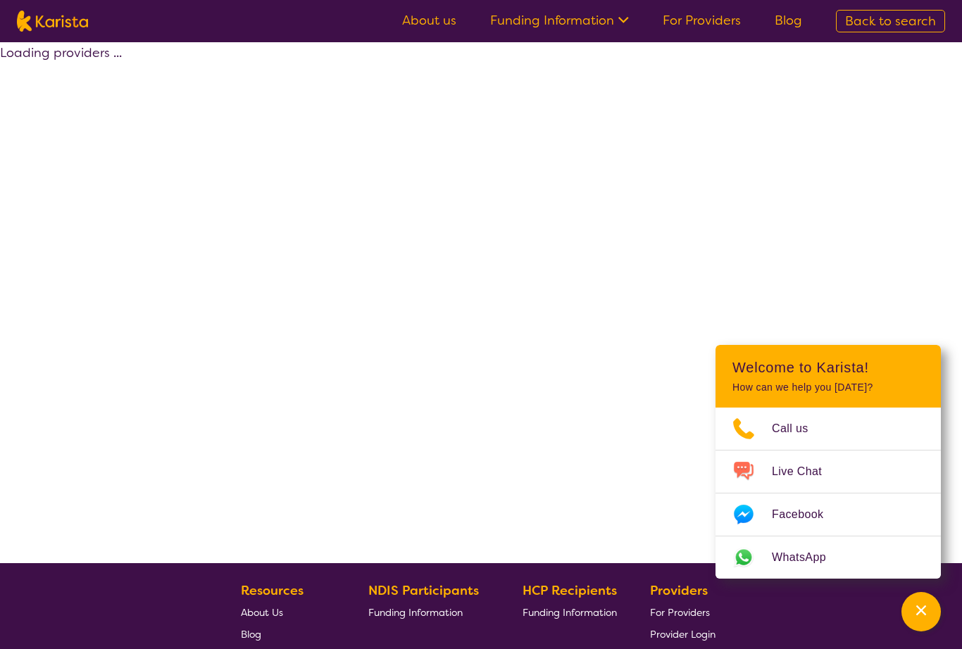
select select "by_score"
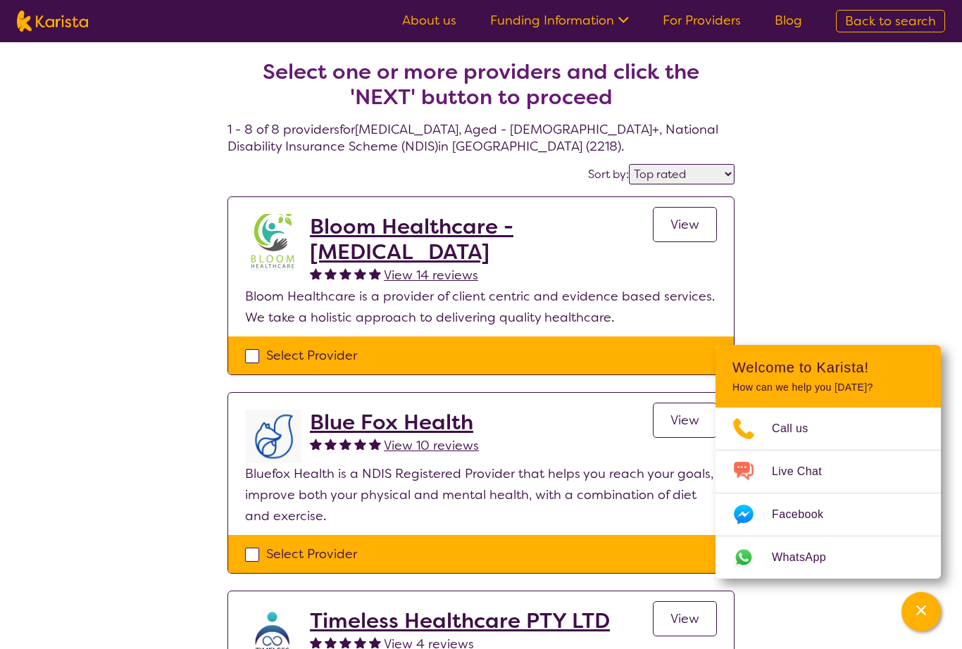
select select "[MEDICAL_DATA]"
select select "AG"
select select "NDIS"
select select "[MEDICAL_DATA]"
select select "AG"
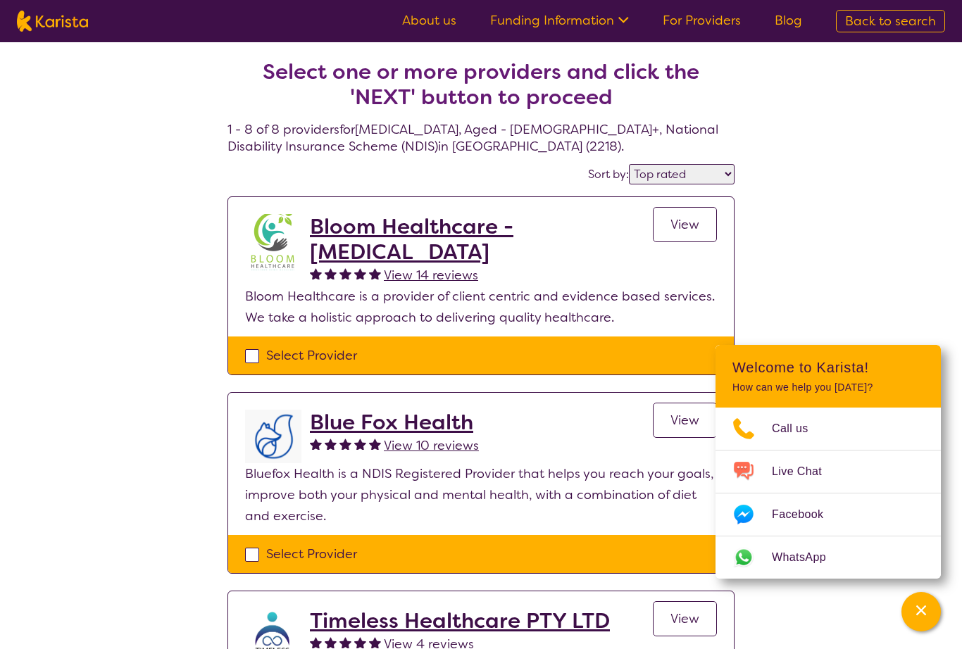
select select "NDIS"
